Goal: Navigation & Orientation: Find specific page/section

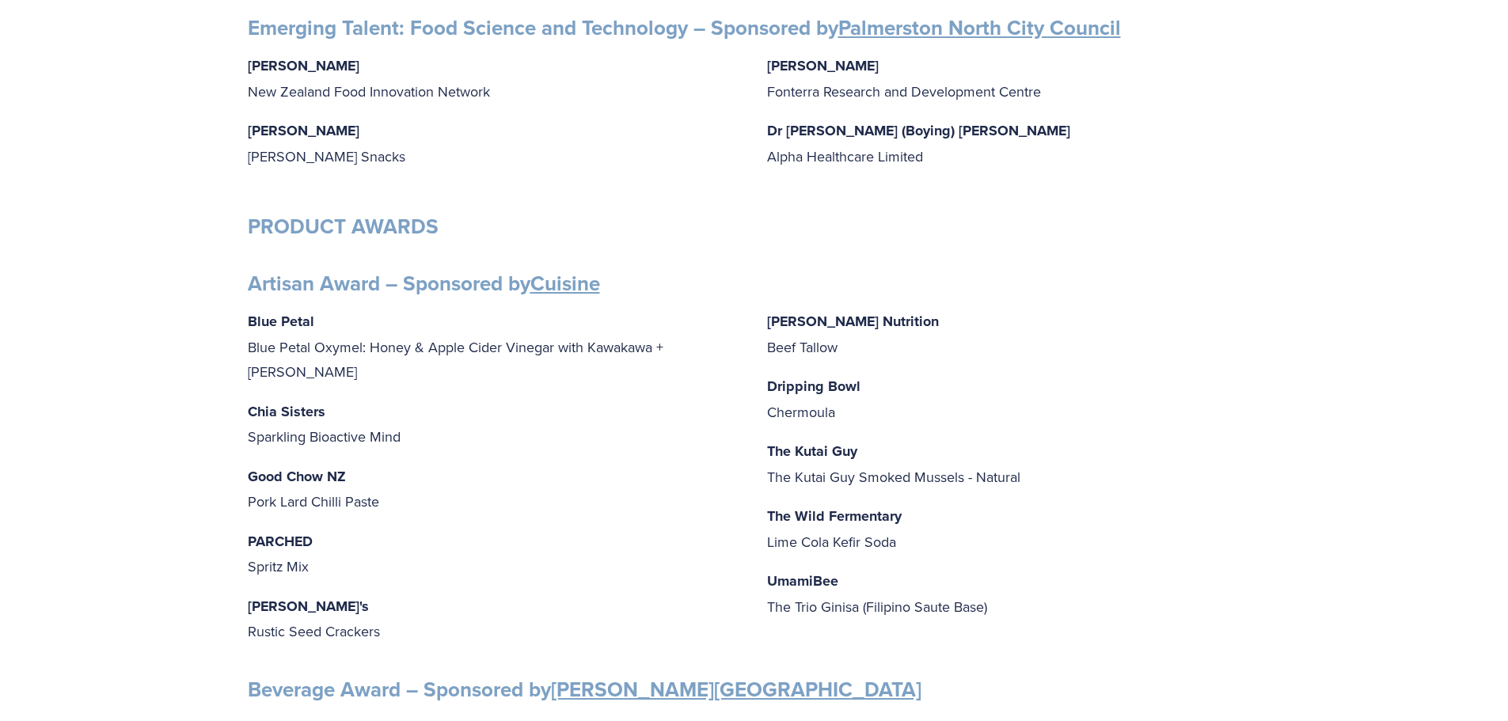
scroll to position [475, 0]
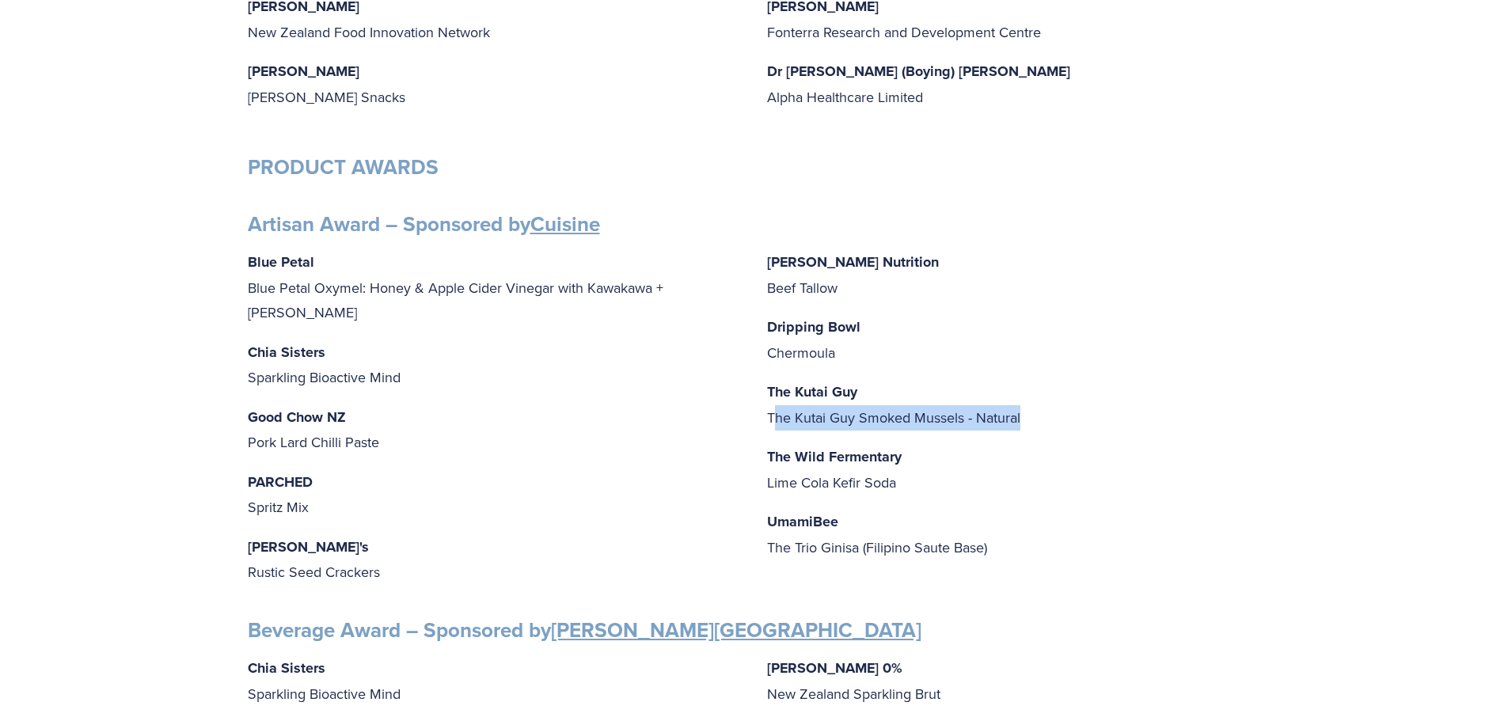
drag, startPoint x: 1020, startPoint y: 419, endPoint x: 736, endPoint y: 433, distance: 284.6
click at [774, 429] on p "The Kutai Guy The Kutai Guy Smoked Mussels - Natural" at bounding box center [1014, 404] width 494 height 51
click at [732, 429] on p "Good Chow NZ Pork Lard Chilli Paste" at bounding box center [495, 430] width 494 height 51
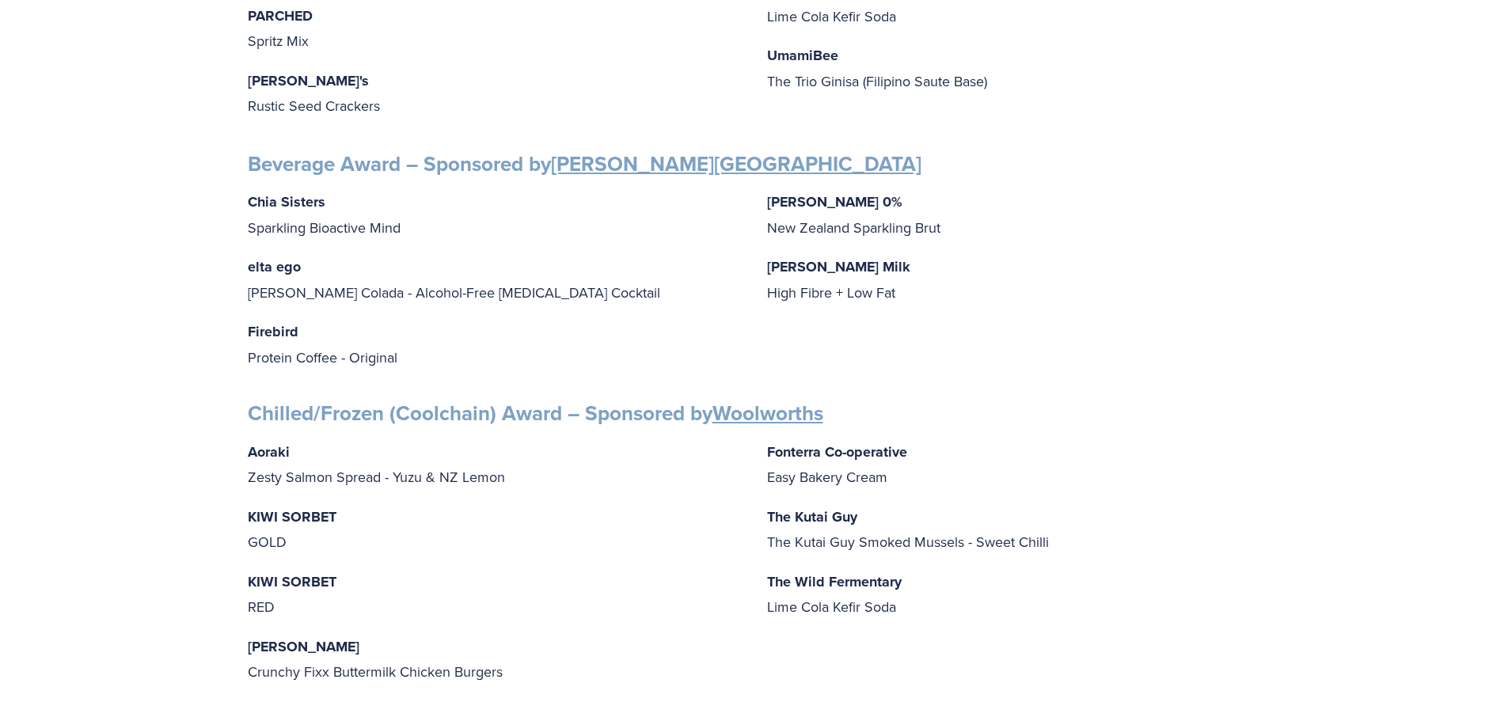
scroll to position [950, 0]
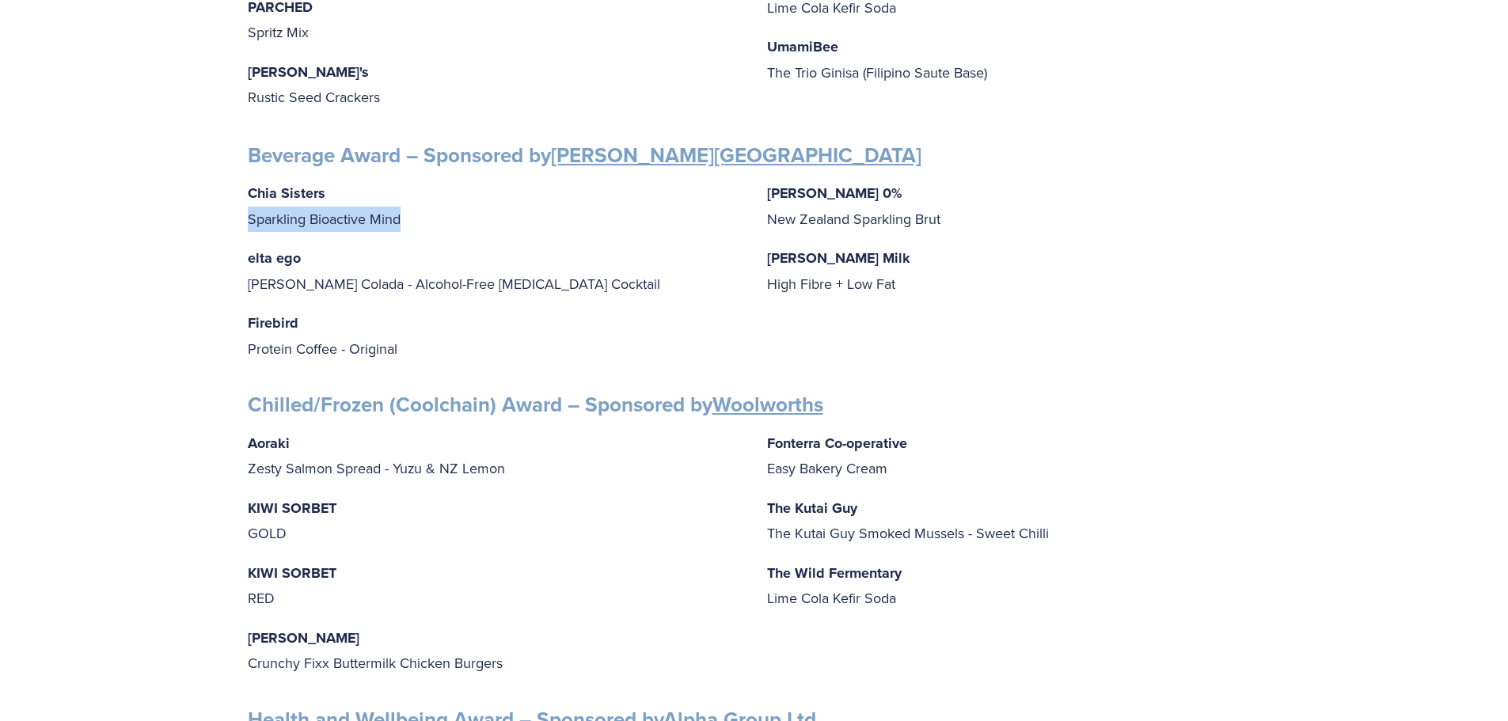
drag, startPoint x: 410, startPoint y: 208, endPoint x: 243, endPoint y: 202, distance: 167.2
click at [243, 202] on div "Finalists PEOPLE AWARDS Emerging Talent: Food Science and Technology – Sponsore…" at bounding box center [754, 684] width 1040 height 2648
click at [460, 226] on div "Chia Sisters Sparkling Bioactive Mind elta ego Pina Colada - Alcohol-Free Adapt…" at bounding box center [754, 271] width 1013 height 181
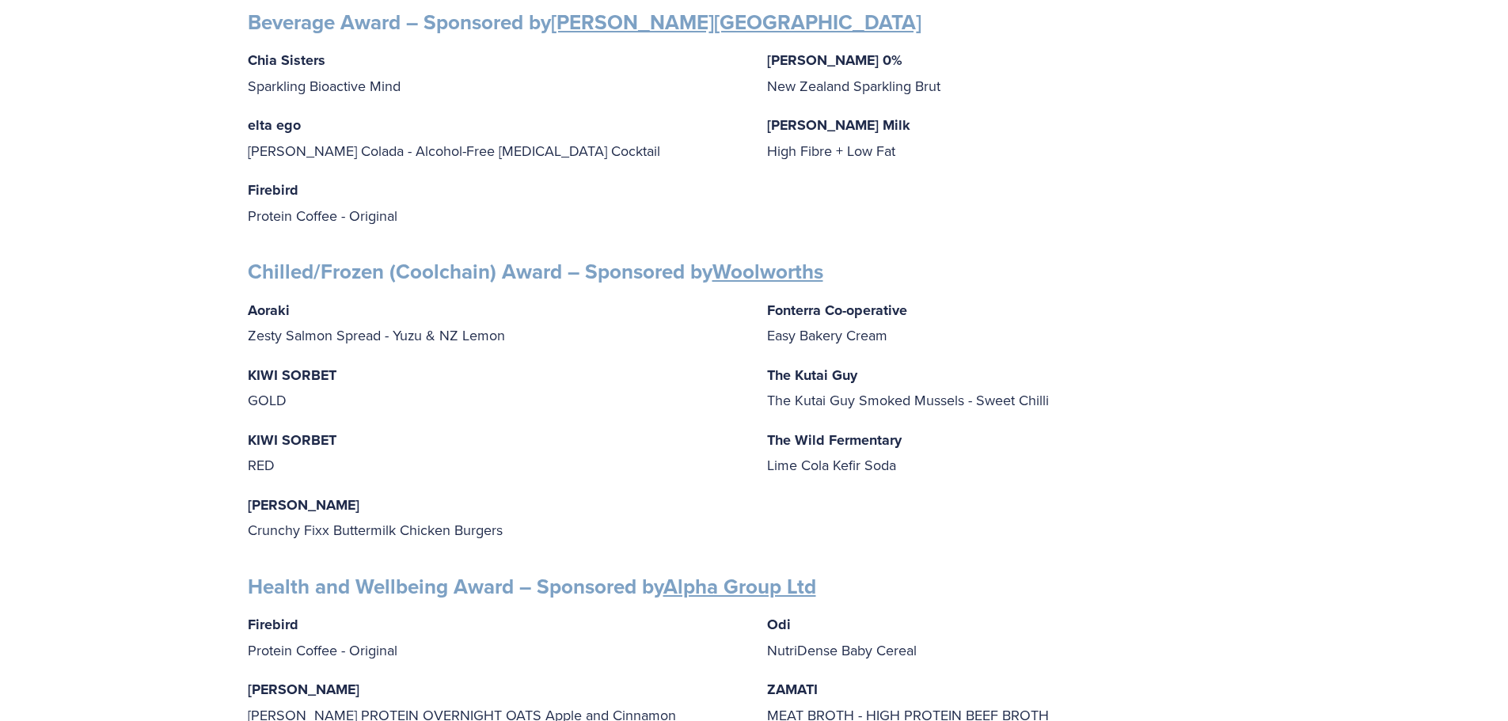
scroll to position [1108, 0]
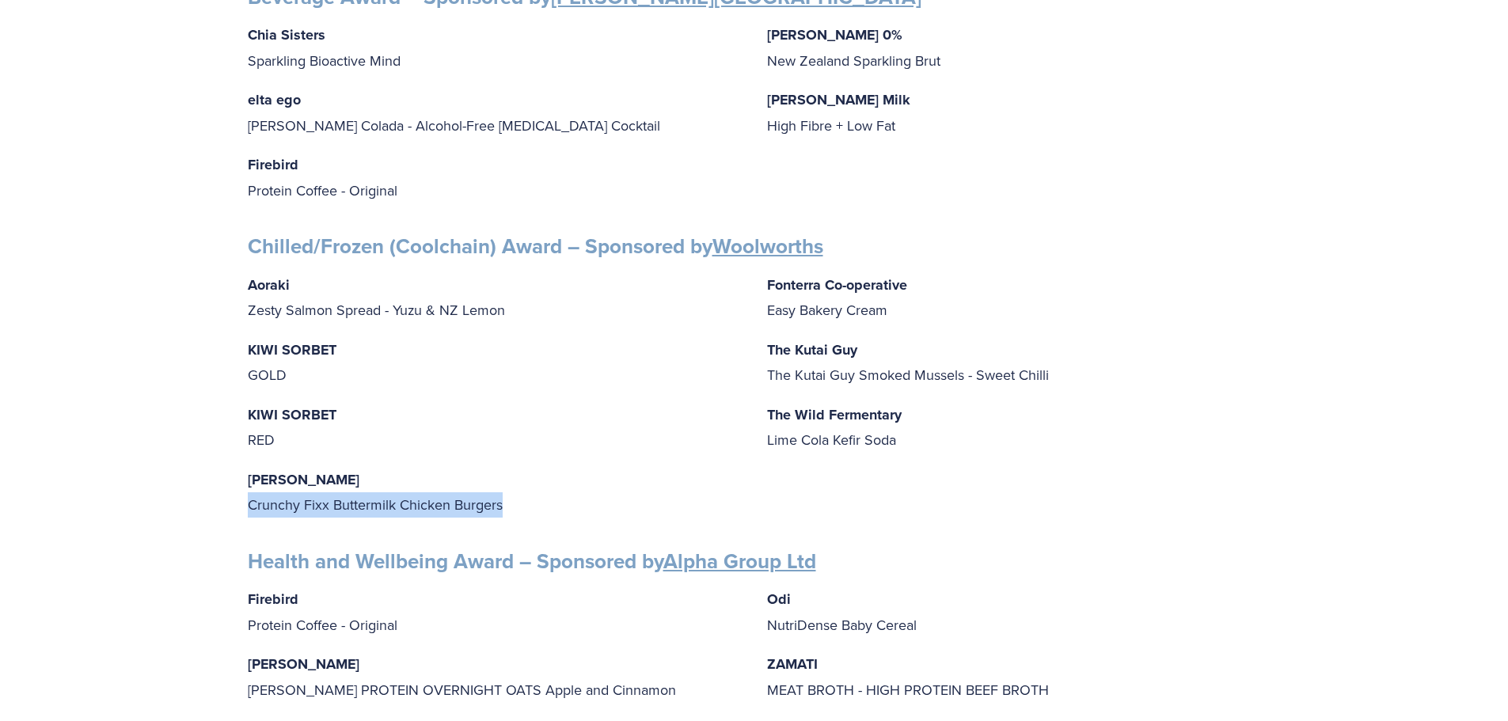
drag, startPoint x: 505, startPoint y: 492, endPoint x: 211, endPoint y: 485, distance: 293.8
click at [214, 487] on div "Finalists PEOPLE AWARDS Emerging Talent: Food Science and Technology – Sponsore…" at bounding box center [754, 526] width 1508 height 2750
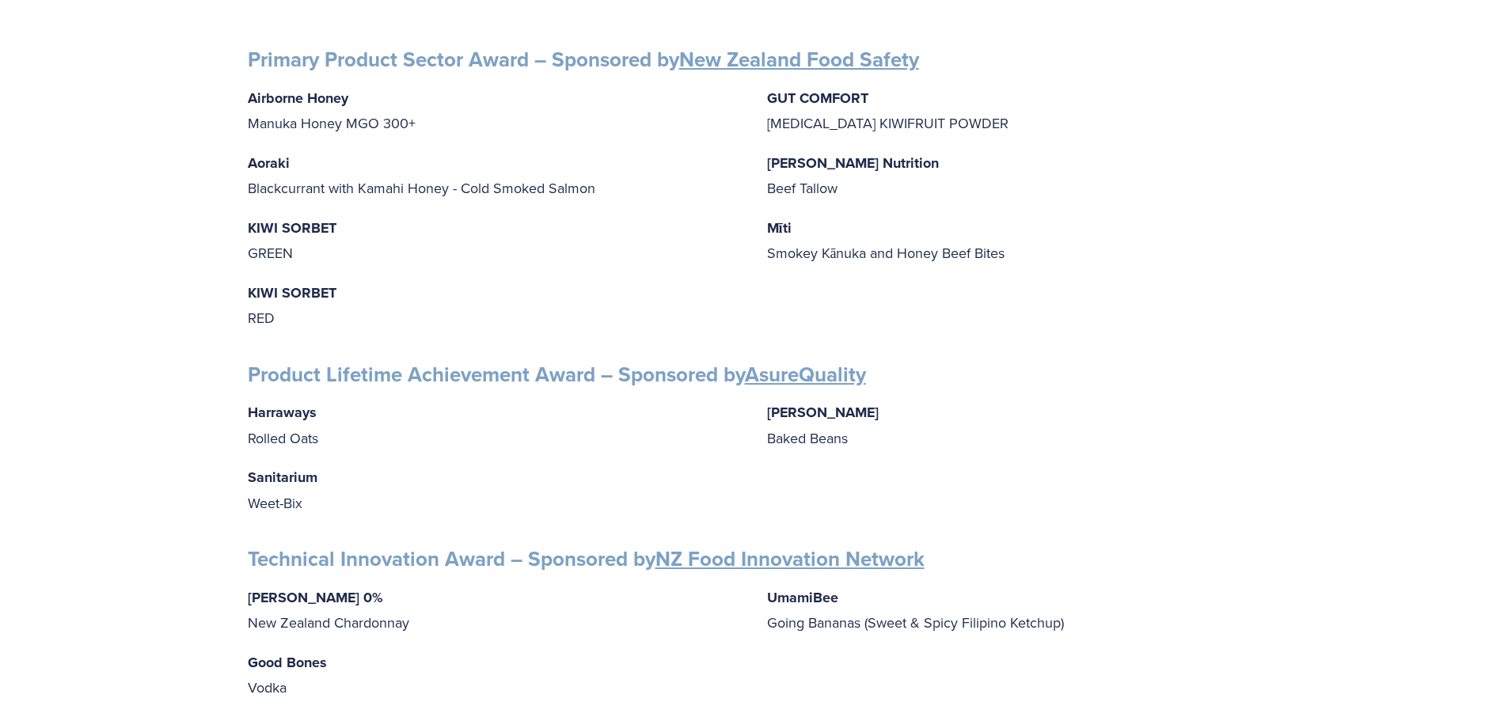
scroll to position [2296, 0]
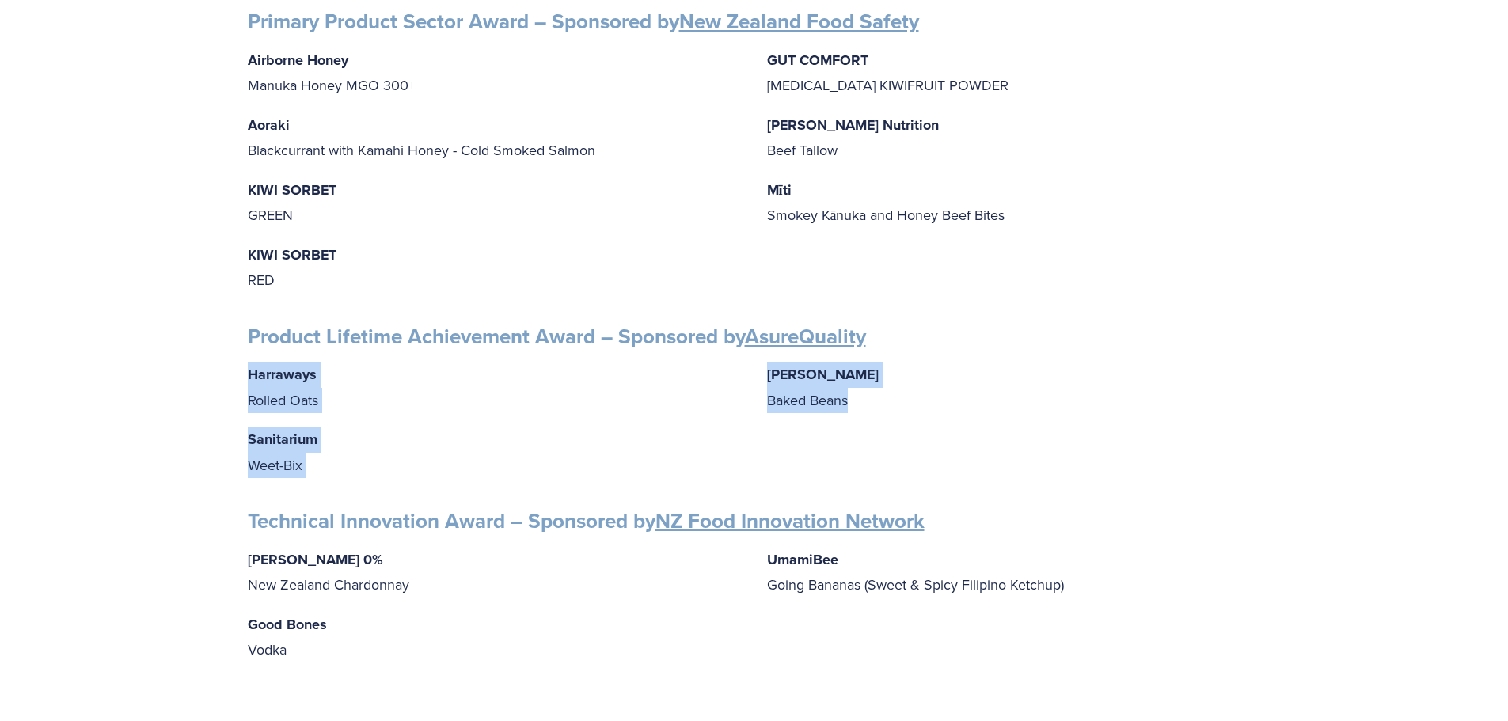
drag, startPoint x: 857, startPoint y: 386, endPoint x: 219, endPoint y: 352, distance: 639.9
click at [1021, 399] on p "Wattie's Baked Beans" at bounding box center [1014, 387] width 494 height 51
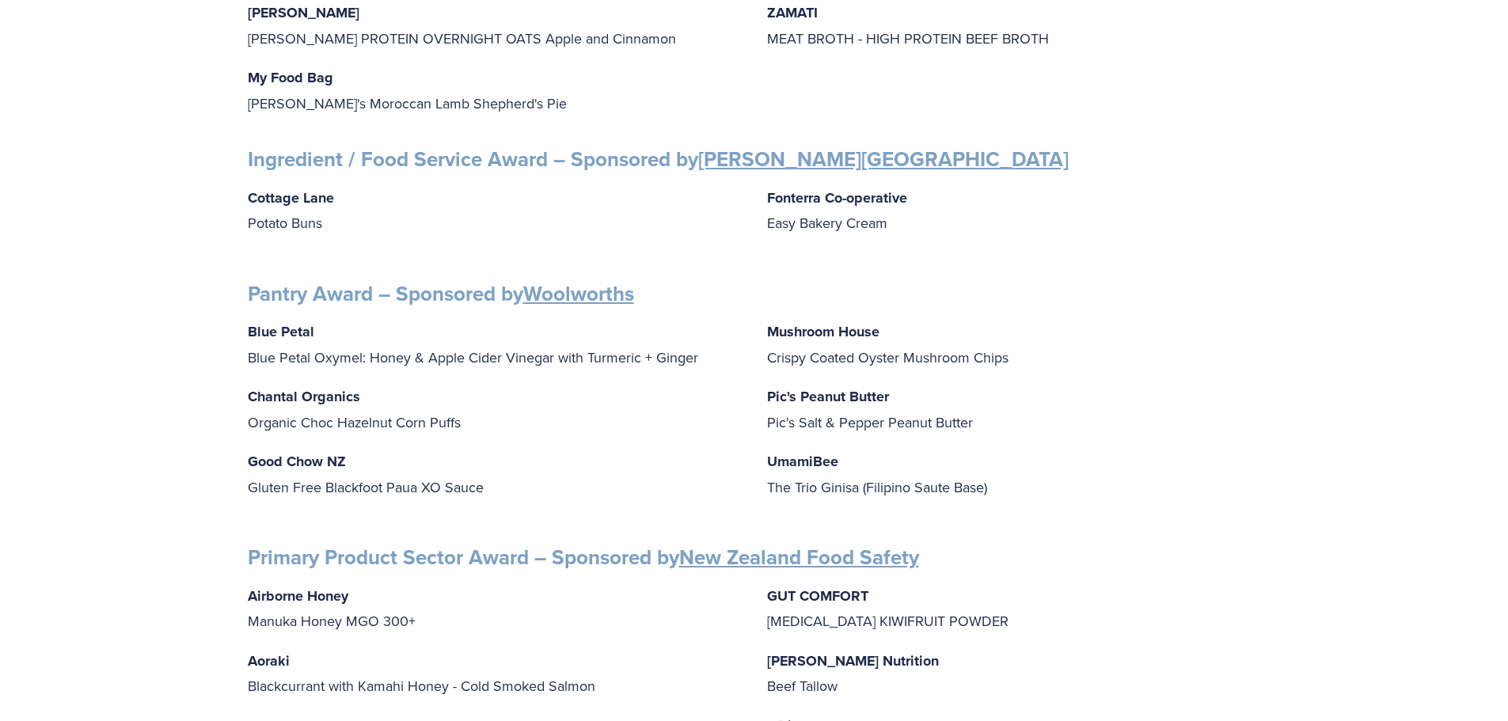
scroll to position [1742, 0]
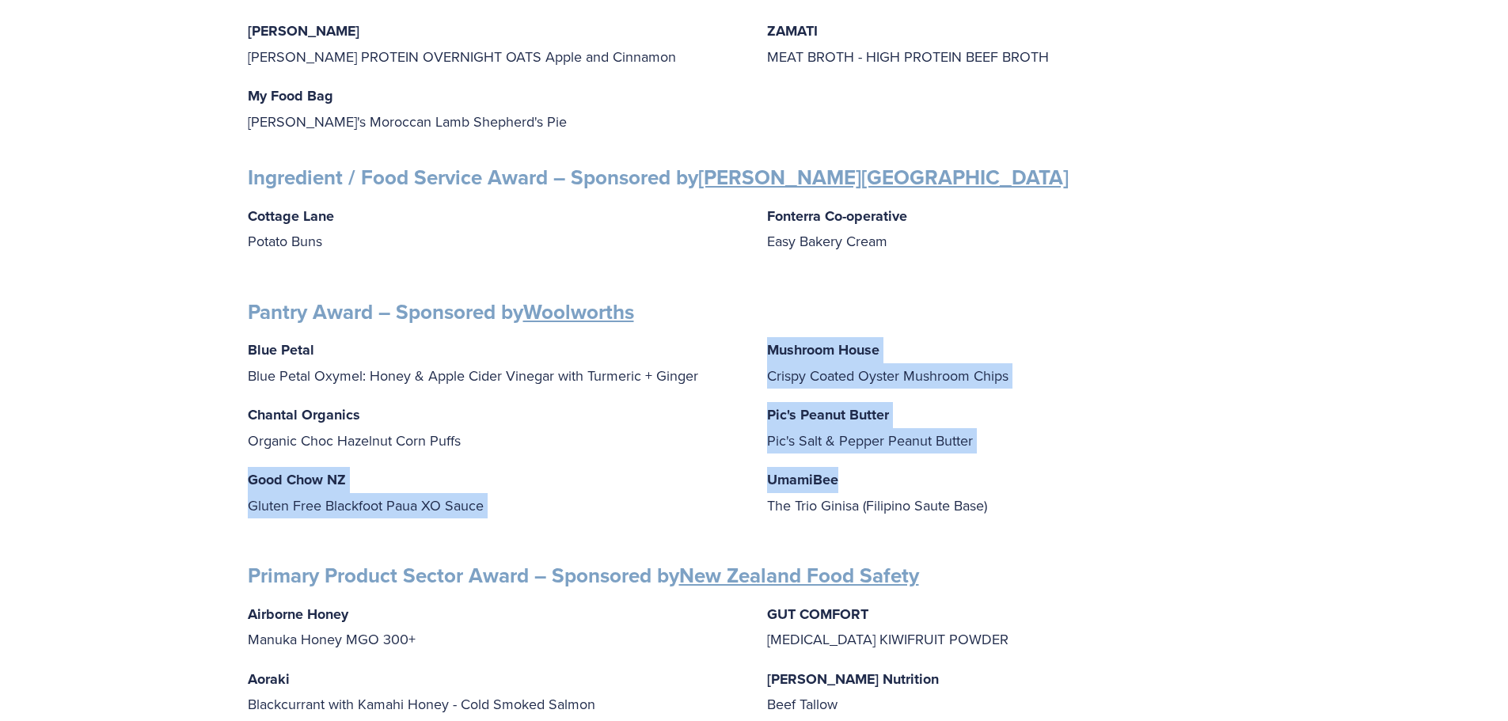
drag, startPoint x: 753, startPoint y: 462, endPoint x: 853, endPoint y: 473, distance: 100.3
click at [853, 473] on div "Blue Petal Blue Petal Oxymel: Honey & Apple Cider Vinegar with Turmeric + Ginge…" at bounding box center [754, 434] width 1013 height 195
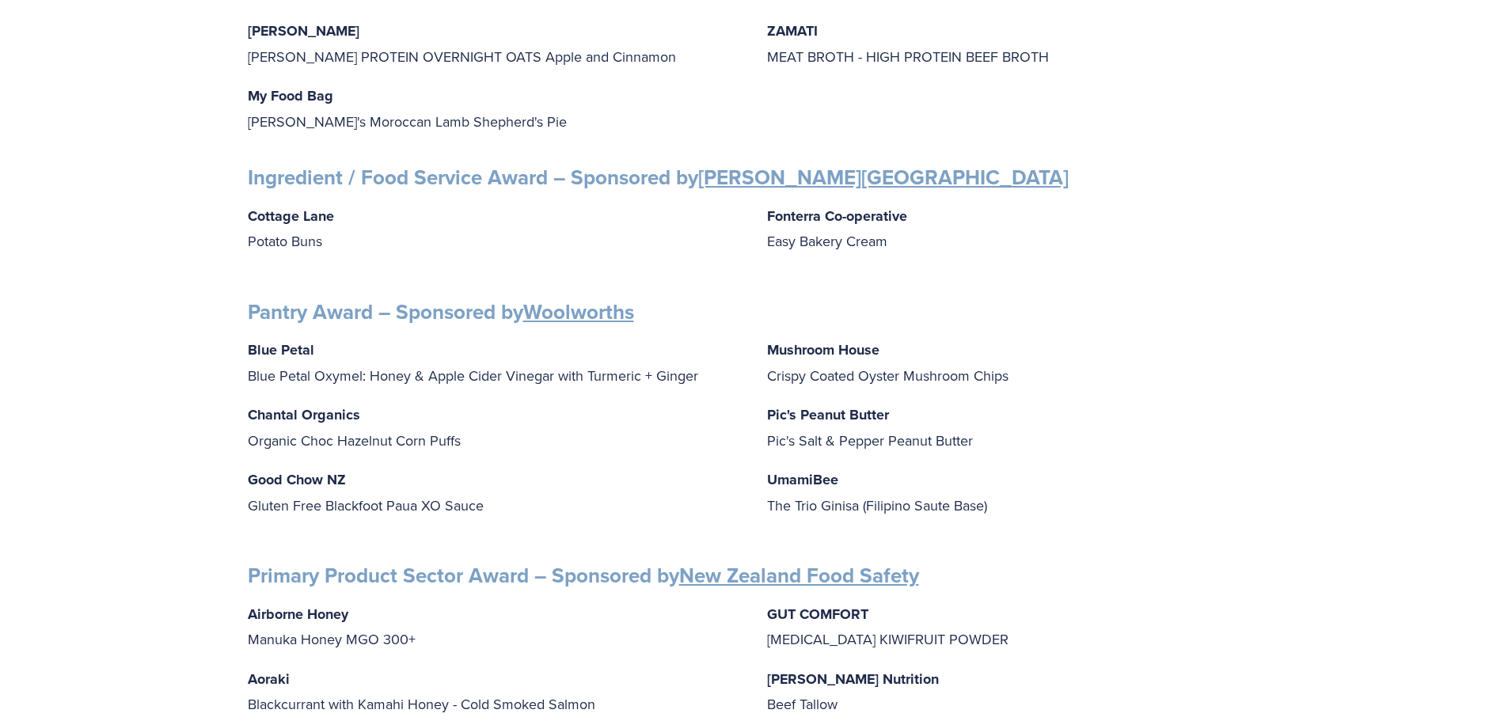
click at [940, 482] on p "UmamiBee The Trio Ginisa (Filipino Saute Base)" at bounding box center [1014, 492] width 494 height 51
drag, startPoint x: 838, startPoint y: 471, endPoint x: 770, endPoint y: 476, distance: 68.3
click at [770, 476] on strong "UmamiBee" at bounding box center [802, 480] width 71 height 21
copy strong "UmamiBee"
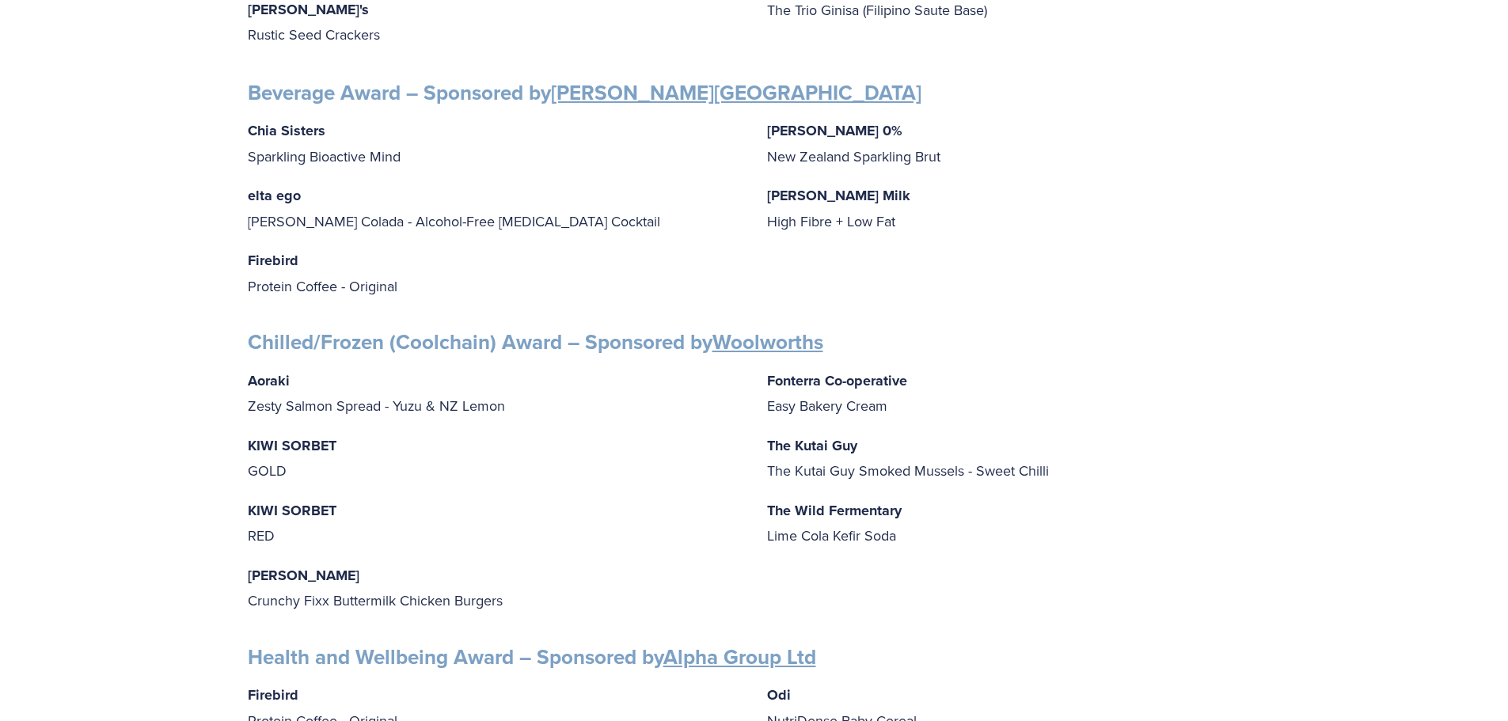
scroll to position [1188, 0]
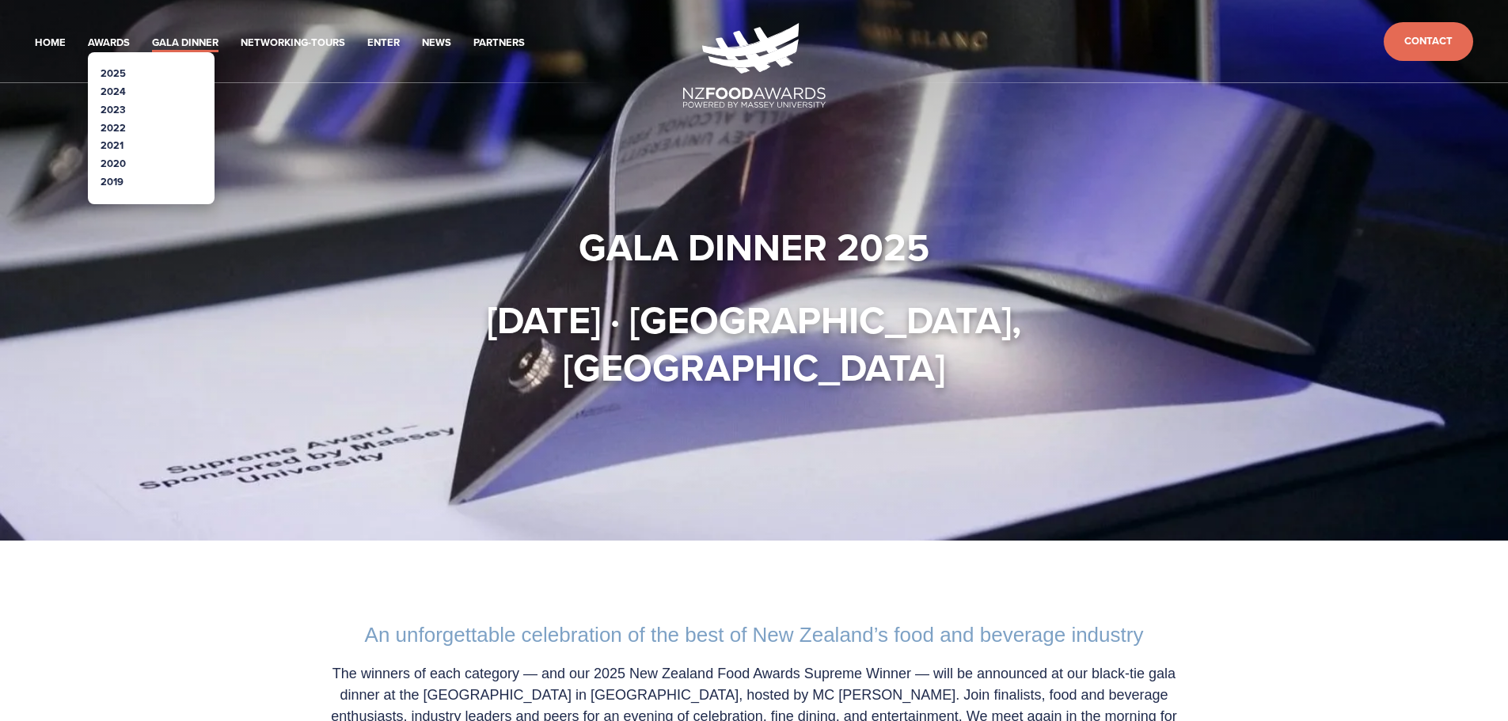
click at [117, 91] on link "2024" at bounding box center [113, 91] width 25 height 15
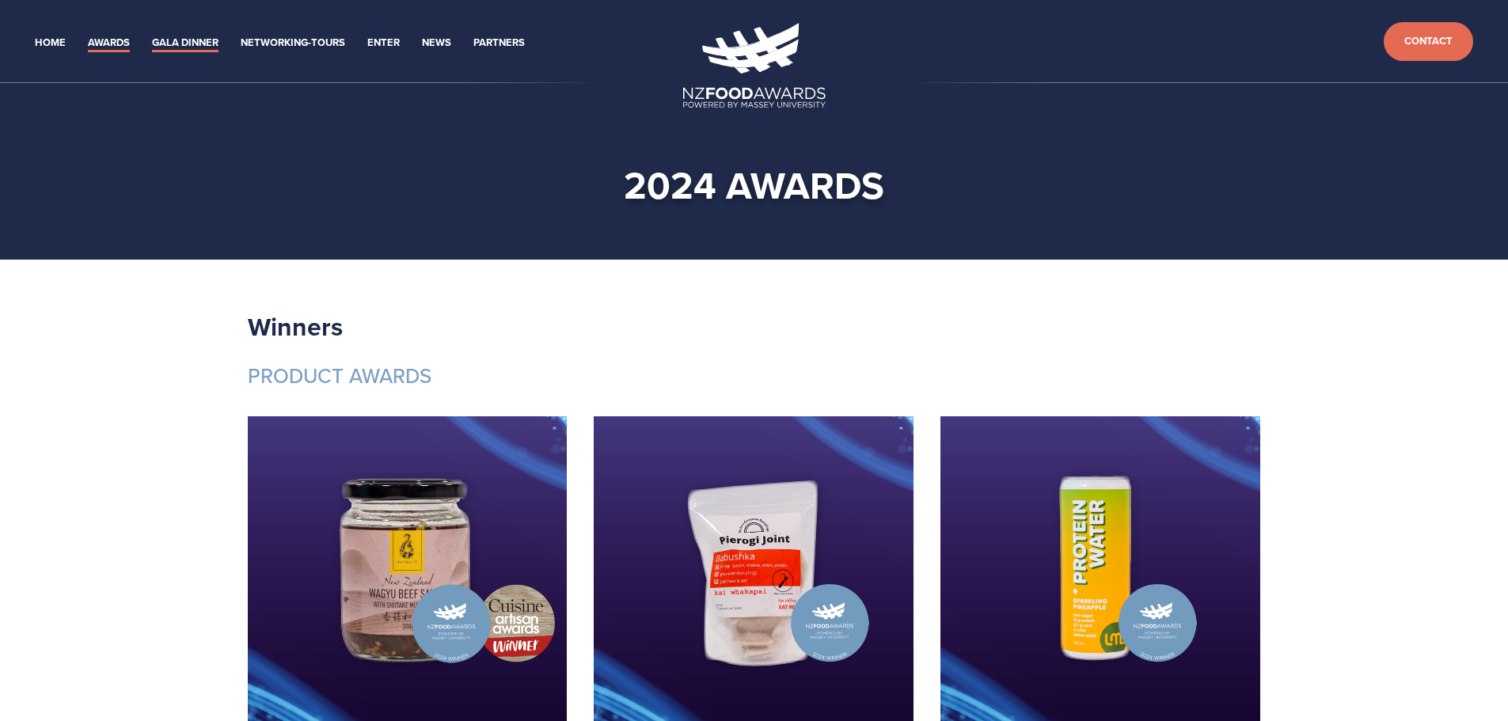
click at [186, 37] on link "Gala Dinner" at bounding box center [185, 43] width 67 height 18
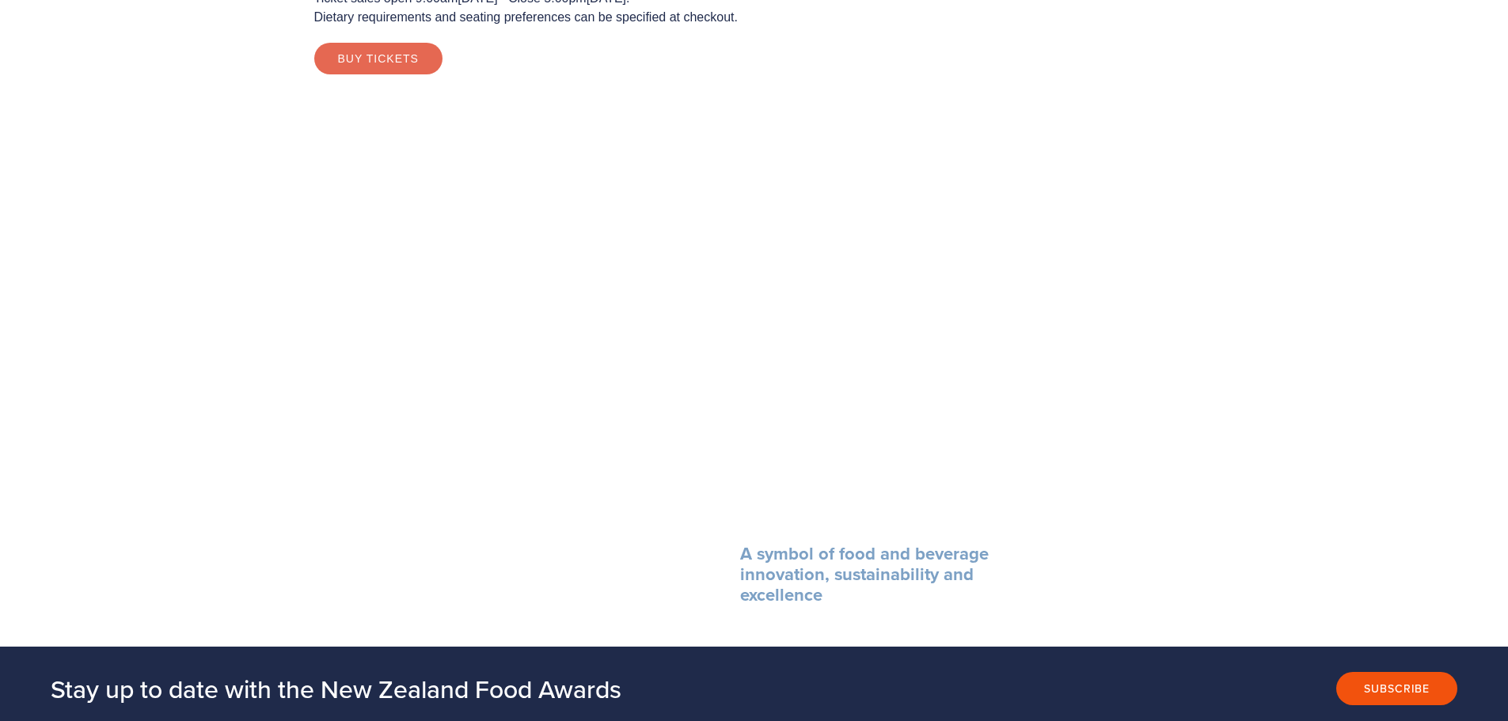
scroll to position [1663, 0]
